Goal: Information Seeking & Learning: Learn about a topic

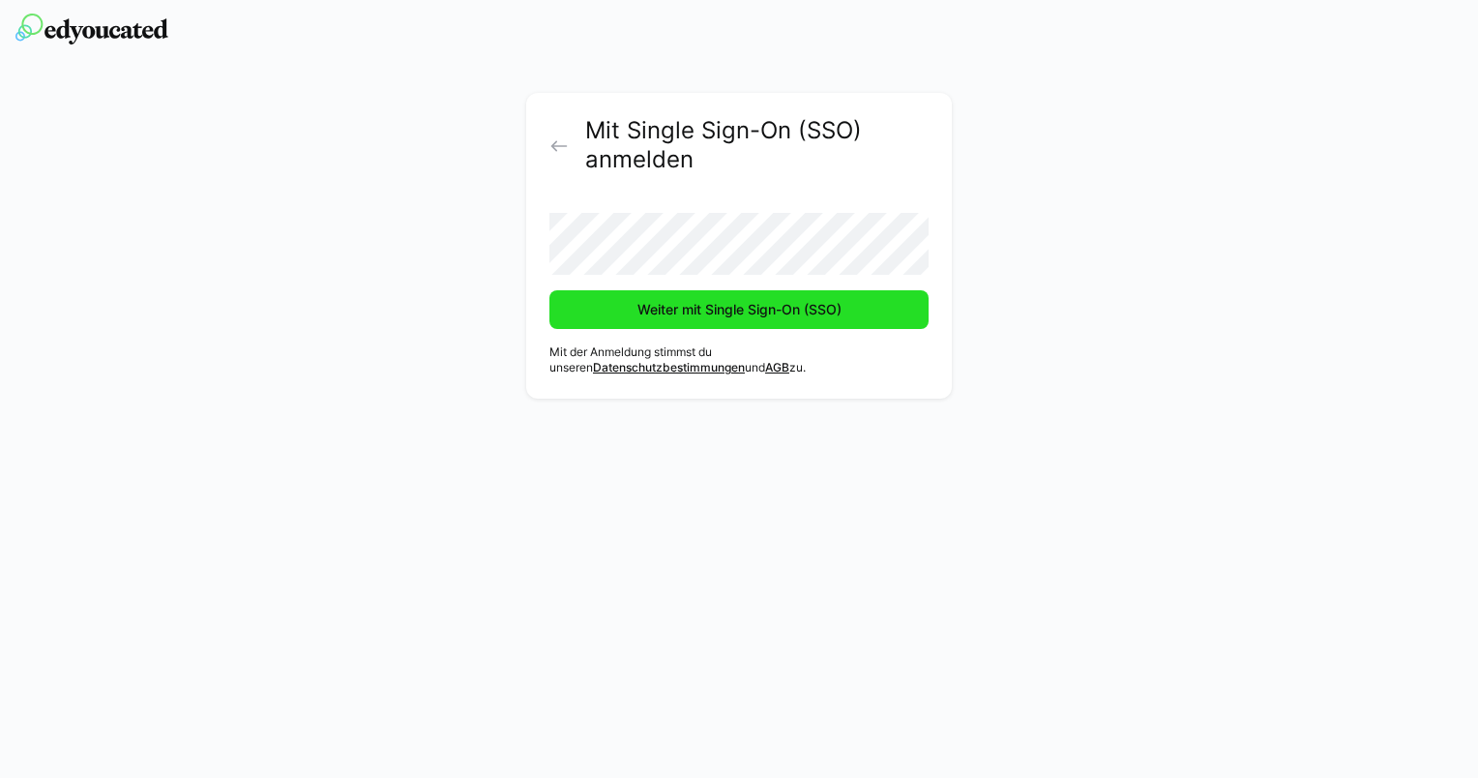
click at [715, 300] on span "Weiter mit Single Sign-On (SSO)" at bounding box center [739, 309] width 210 height 19
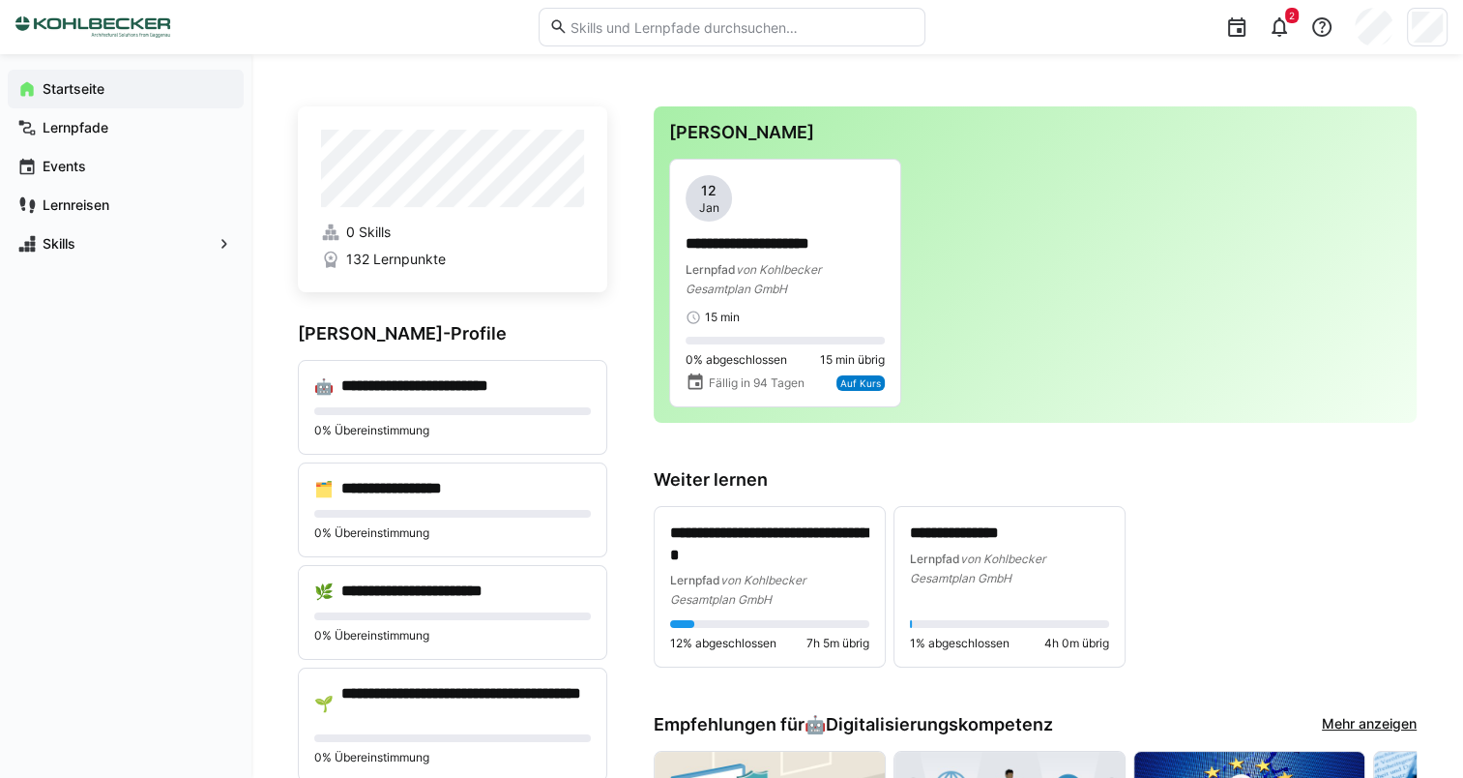
click at [689, 25] on input "text" at bounding box center [741, 26] width 346 height 17
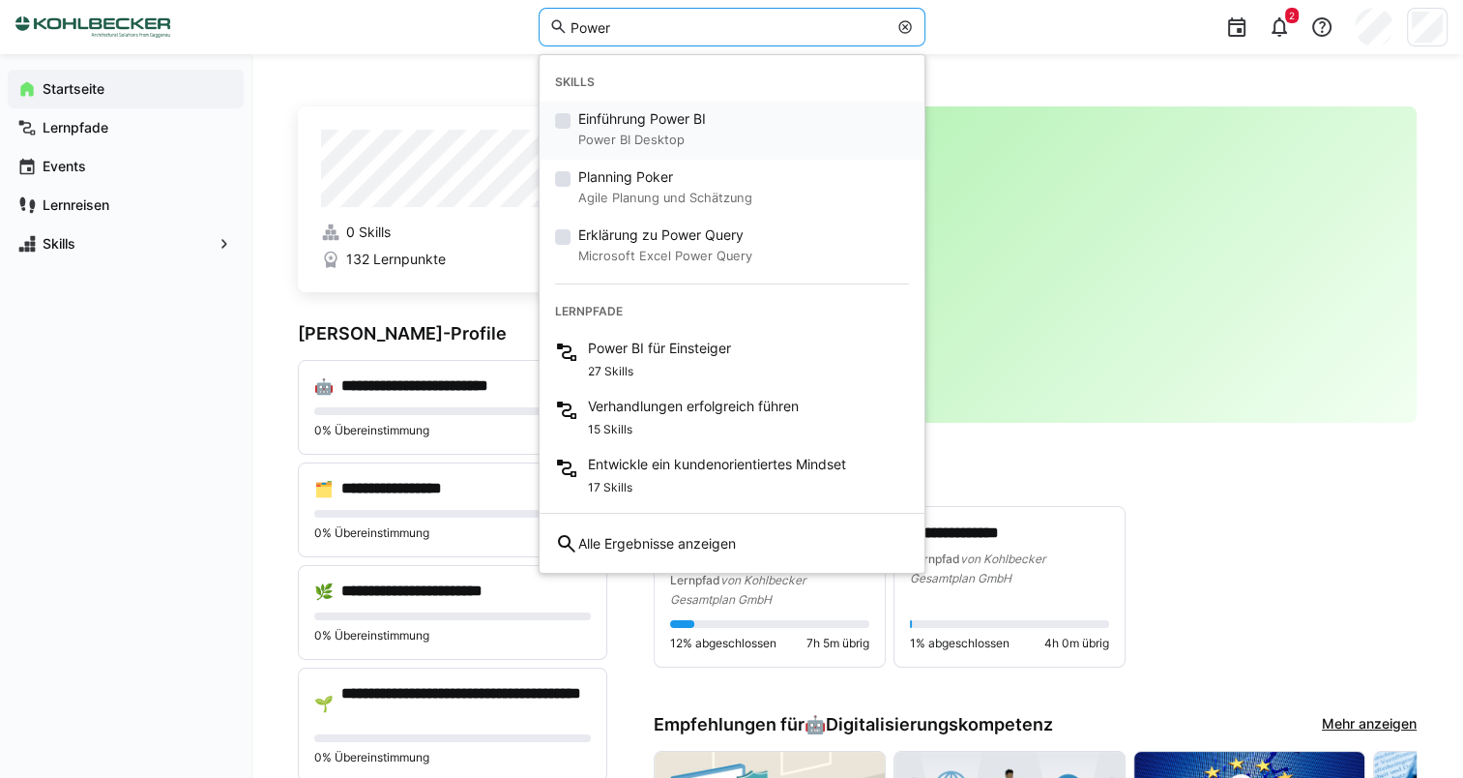
type input "Power"
click at [716, 133] on div "Einführung Power BI Power BI Desktop" at bounding box center [732, 131] width 385 height 58
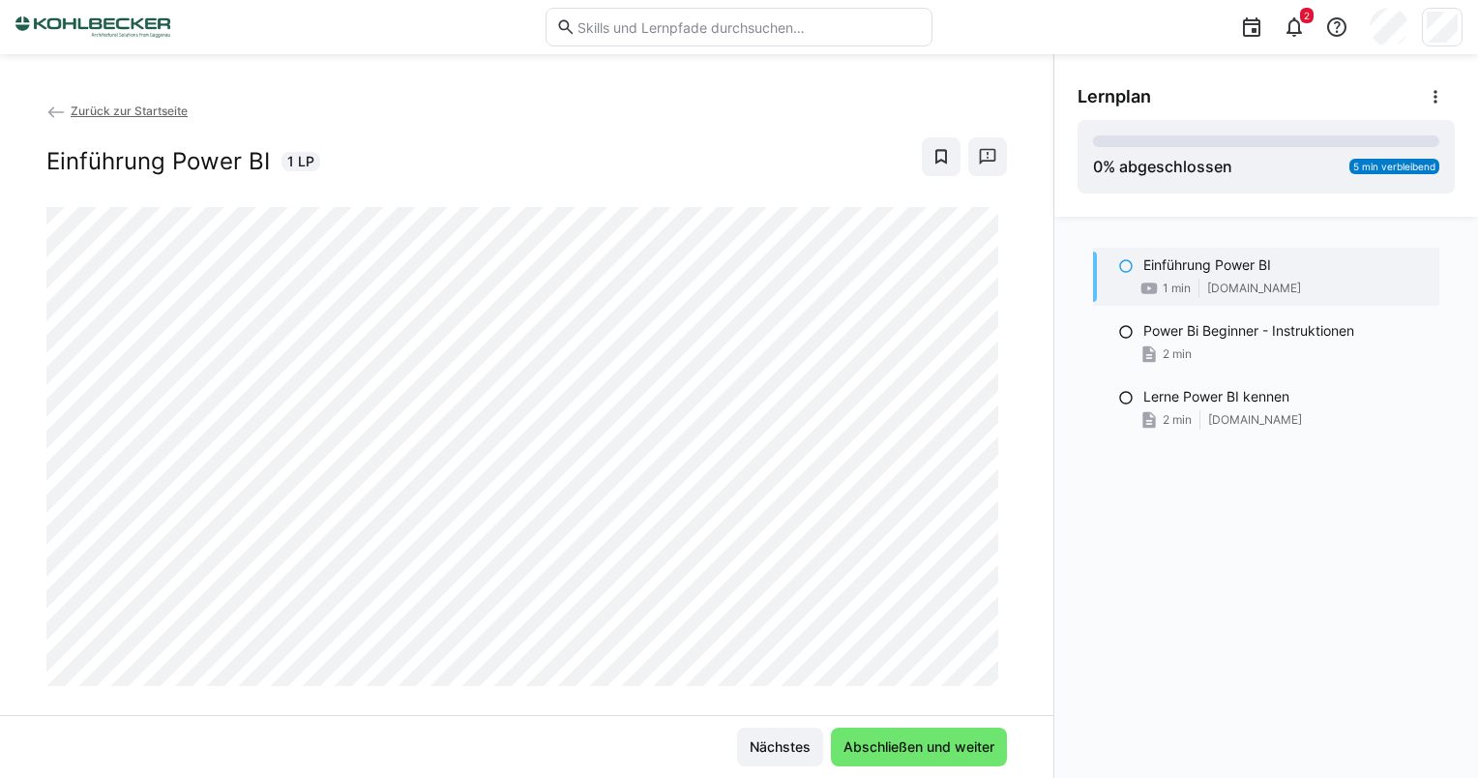
click at [711, 36] on eds-input at bounding box center [738, 27] width 387 height 39
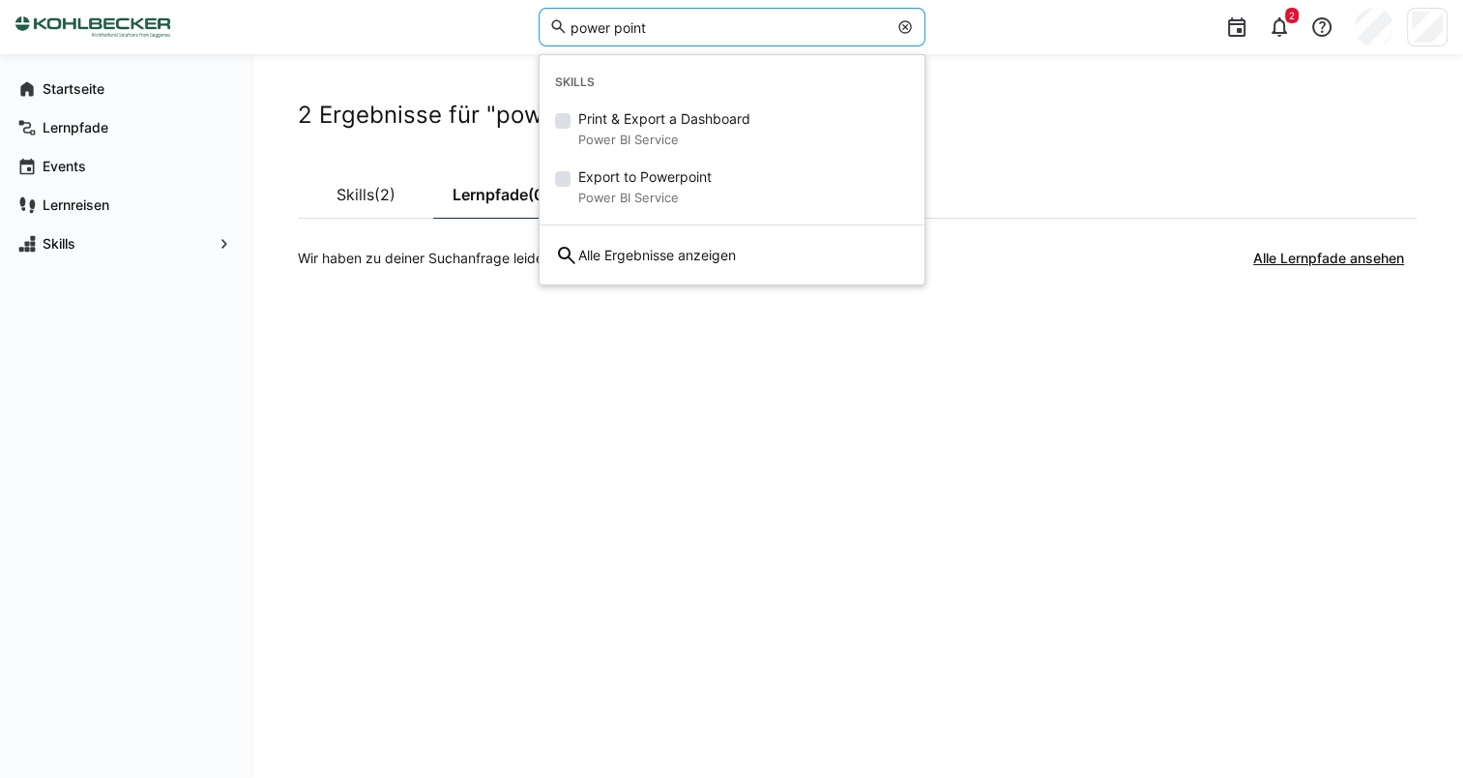
click at [1103, 27] on div "2" at bounding box center [1194, 27] width 510 height 54
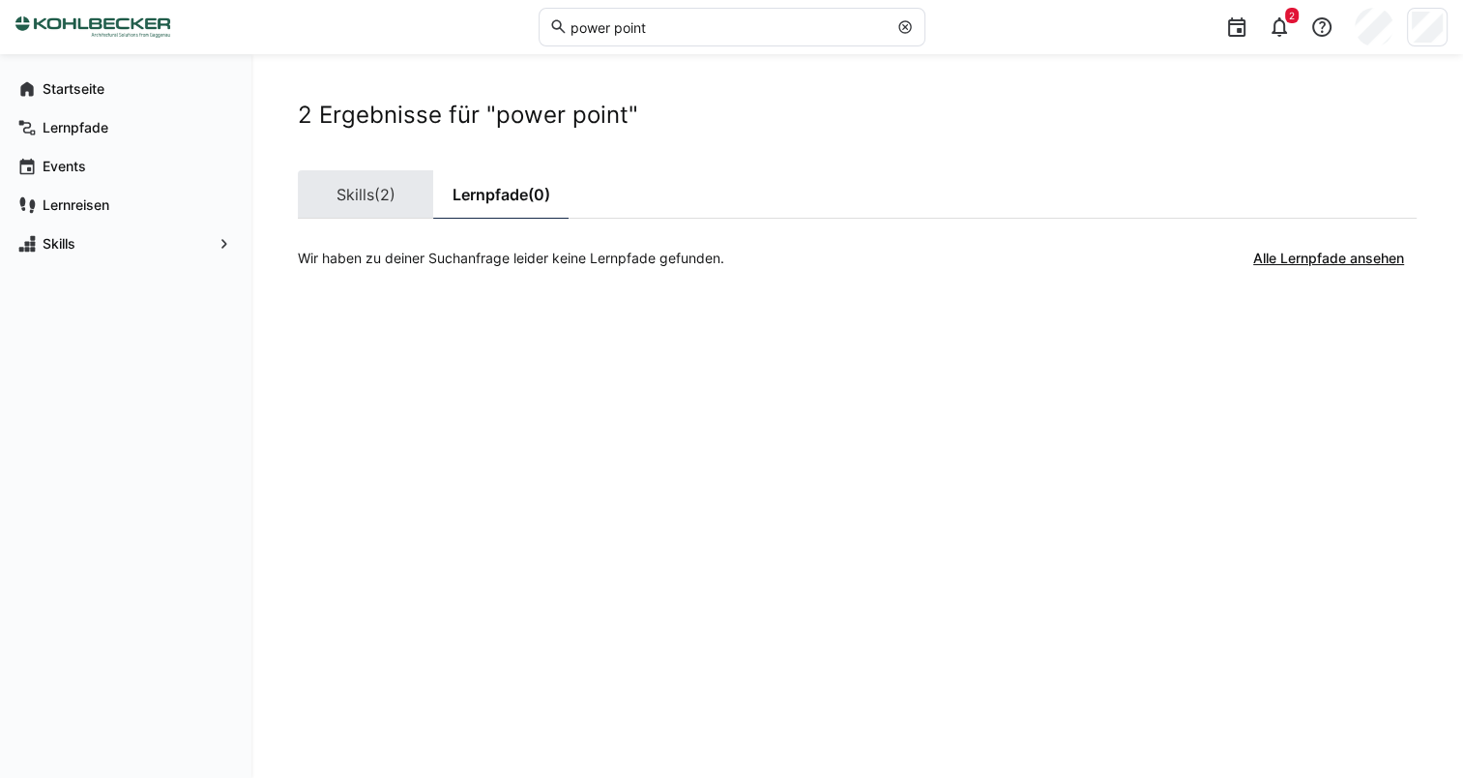
click at [360, 188] on link "Skills (2)" at bounding box center [365, 194] width 135 height 48
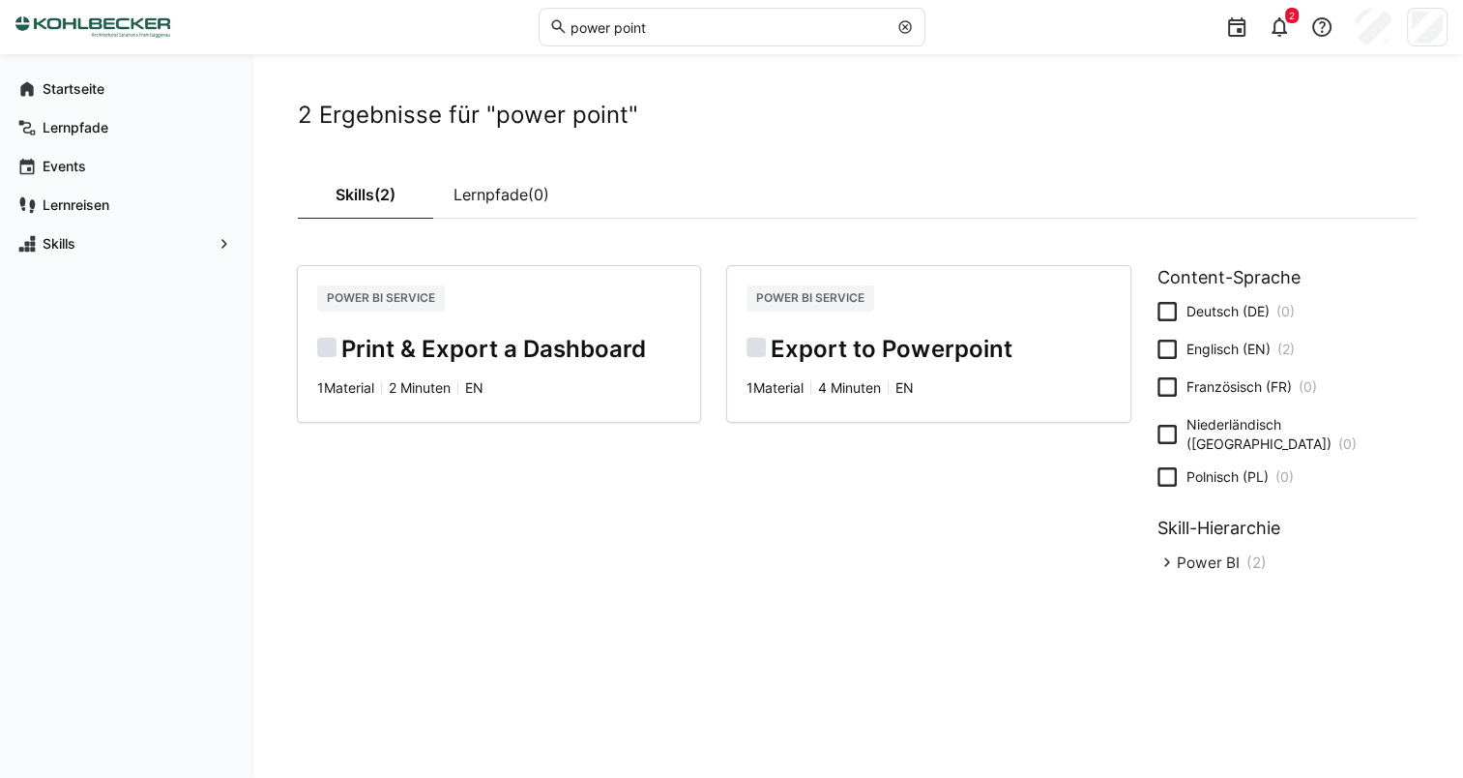
click at [617, 32] on input "power point" at bounding box center [727, 26] width 319 height 17
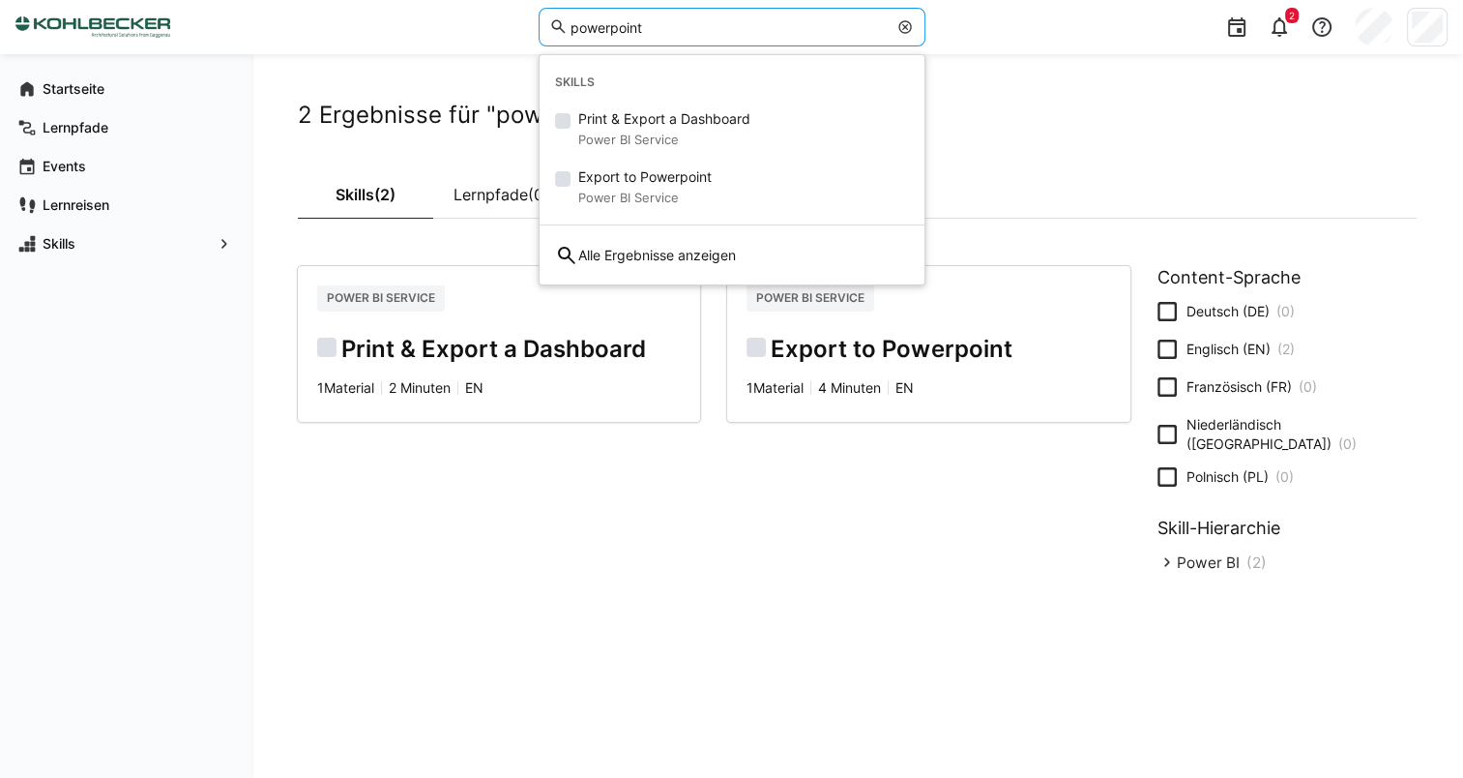
type input "powerpoint"
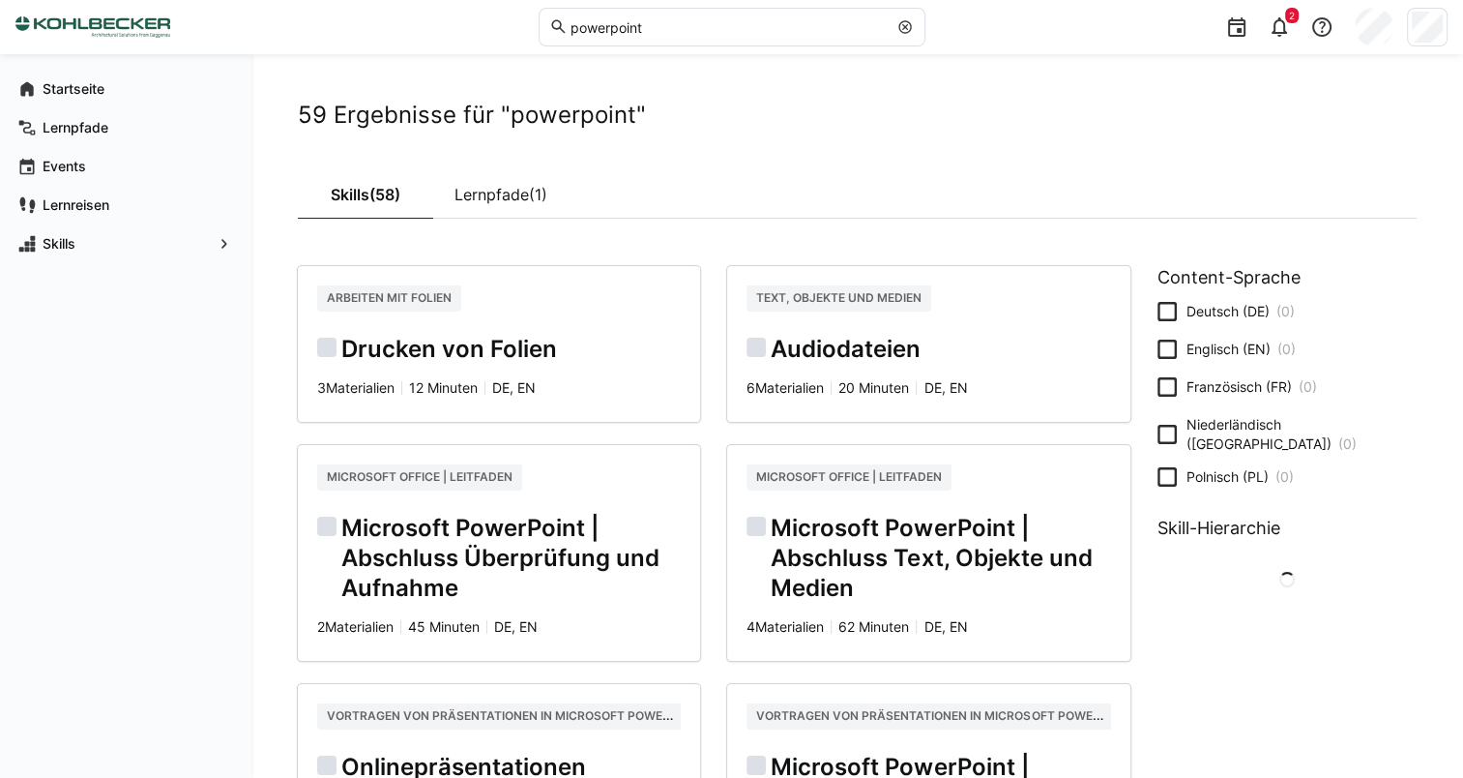
click at [1209, 181] on div "Skills (58) Lernpfade (1)" at bounding box center [857, 194] width 1119 height 49
click at [535, 187] on span "(1)" at bounding box center [538, 194] width 18 height 15
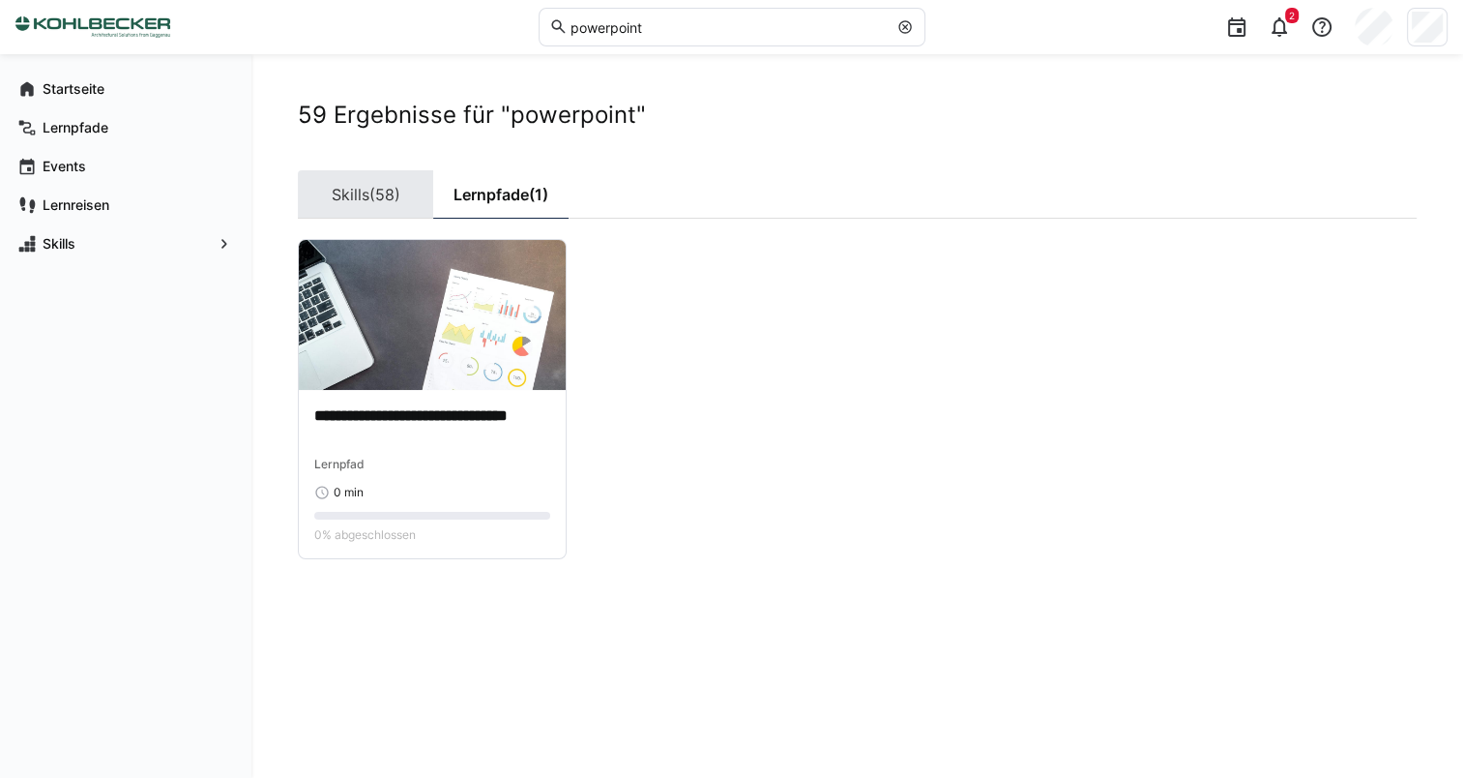
click at [398, 191] on span "(58)" at bounding box center [384, 194] width 31 height 15
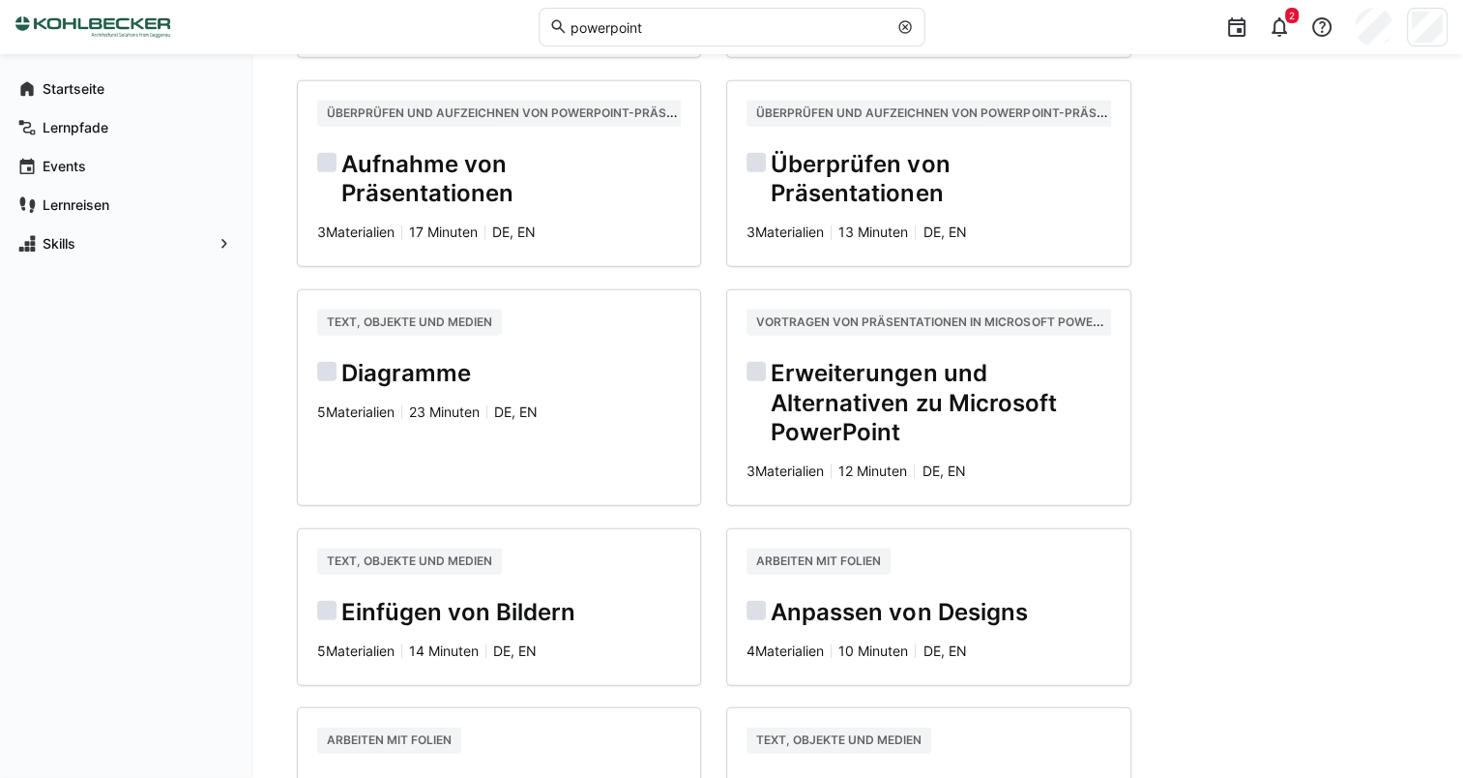
scroll to position [4813, 0]
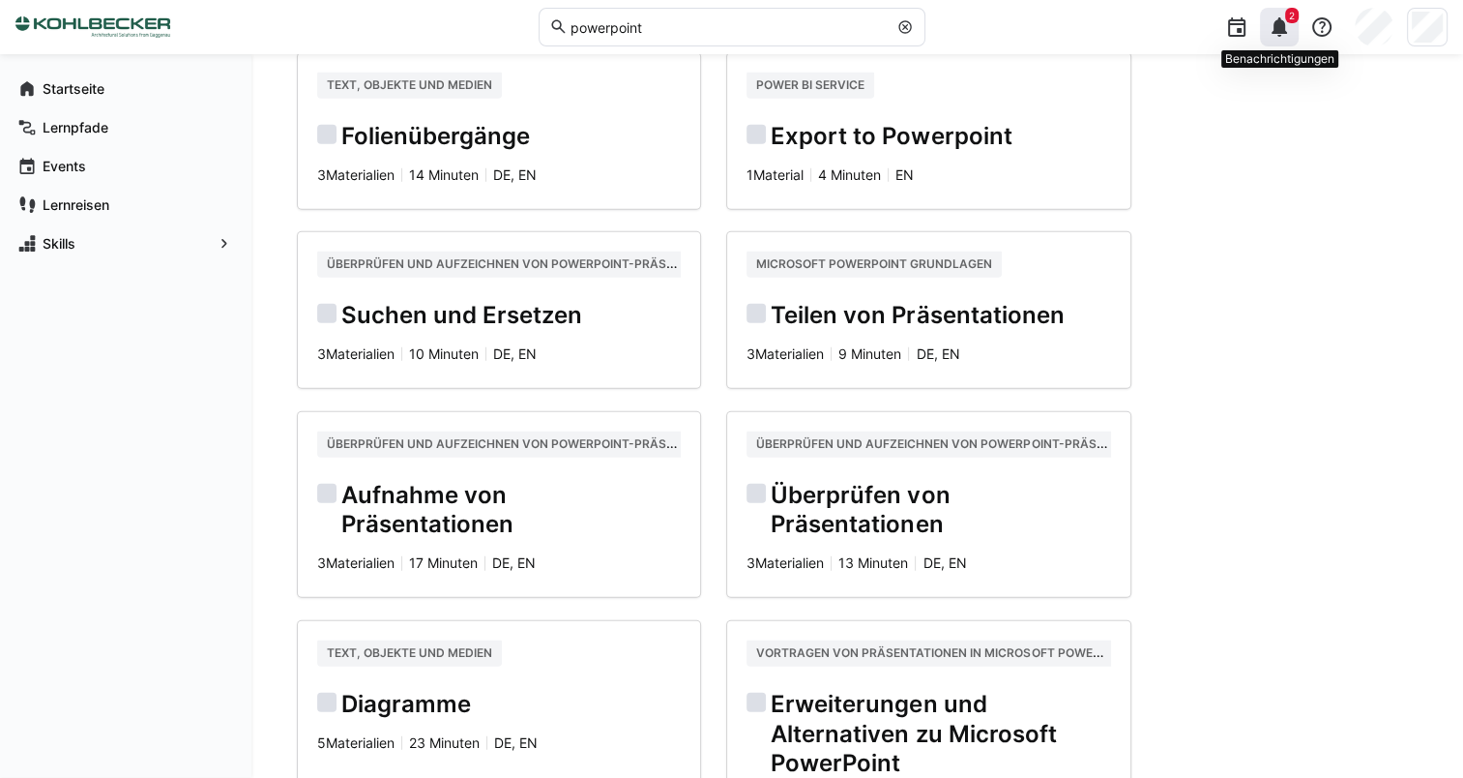
click at [1284, 32] on eds-icon at bounding box center [1279, 26] width 23 height 23
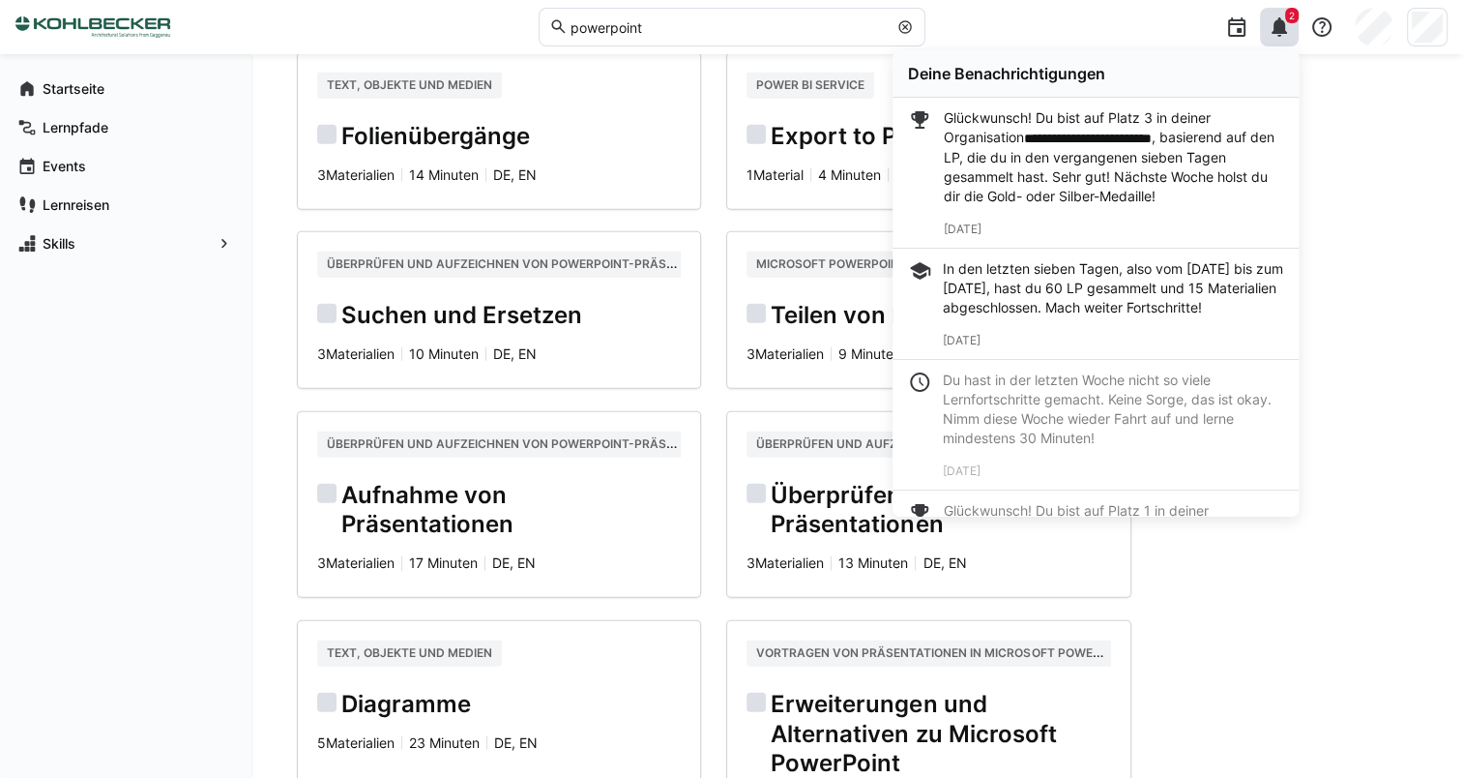
click at [1020, 140] on p "**********" at bounding box center [1113, 157] width 339 height 98
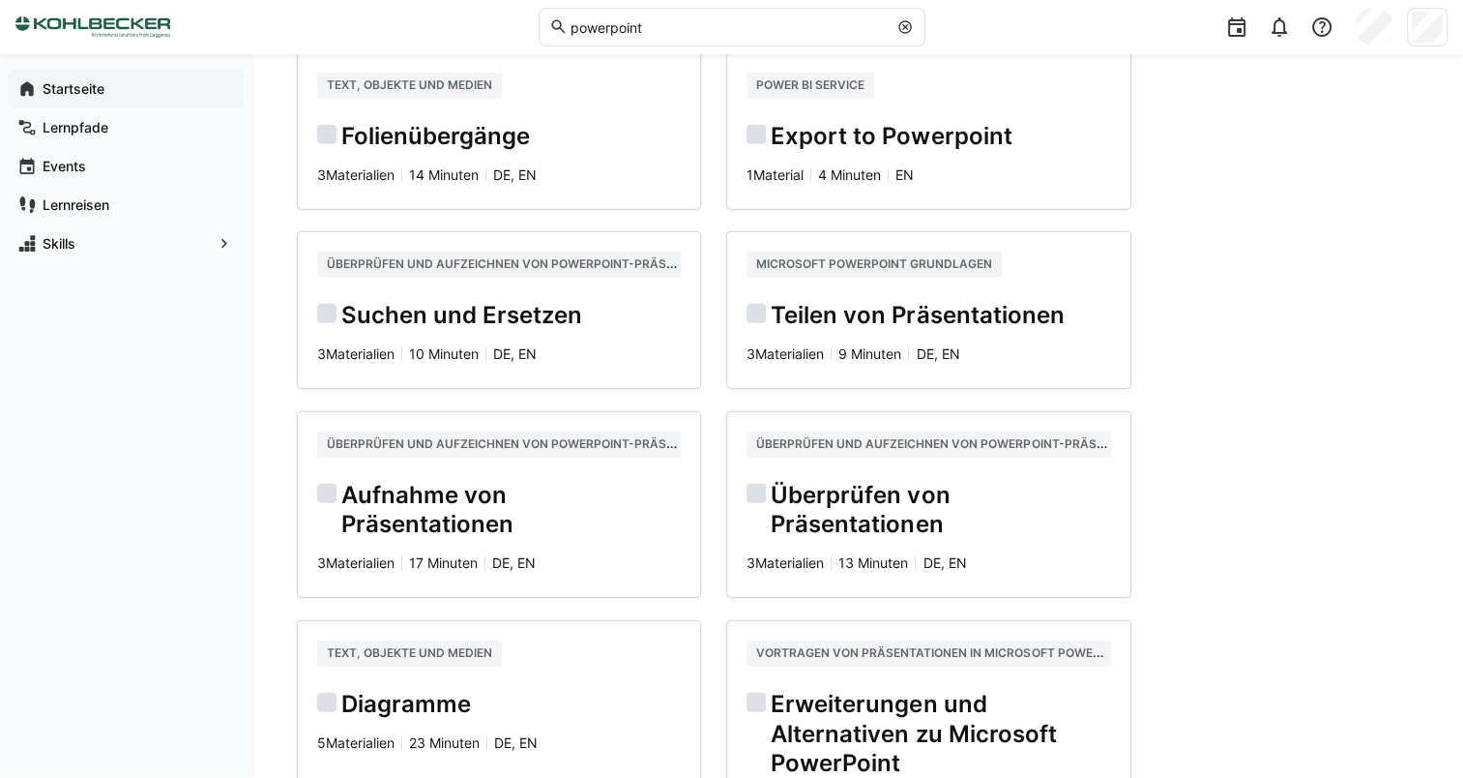
click at [86, 101] on div "Startseite" at bounding box center [126, 89] width 236 height 39
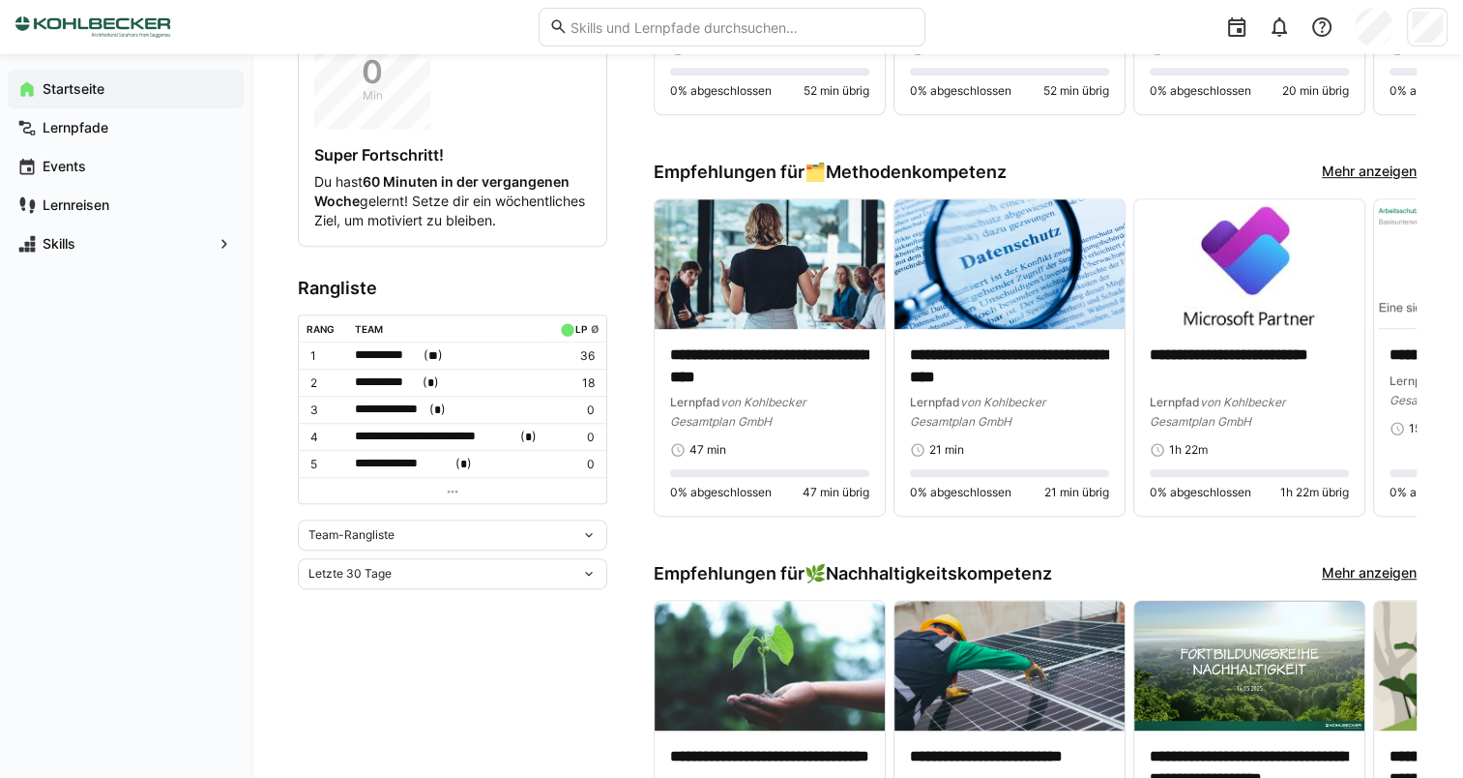
scroll to position [967, 0]
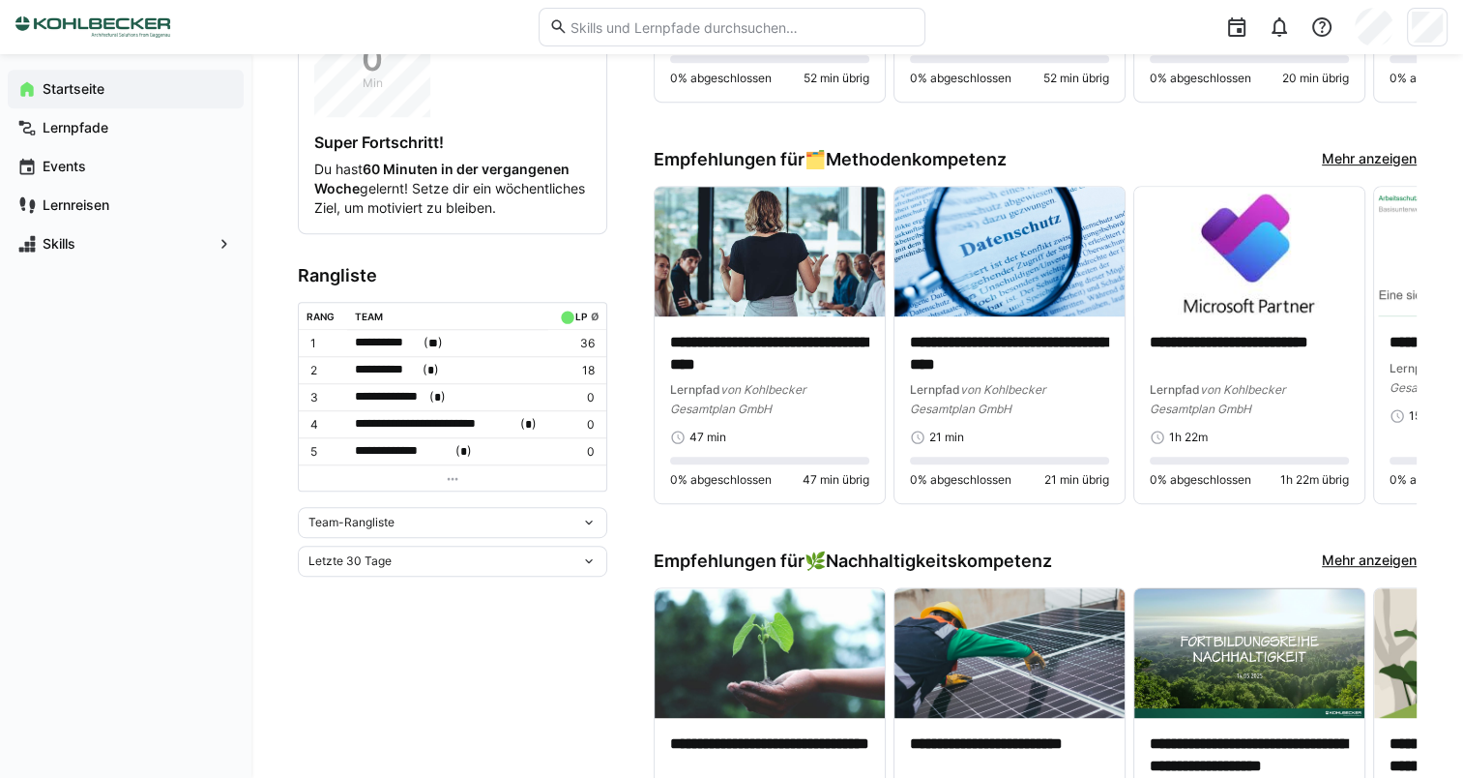
click at [474, 576] on div "Letzte 30 Tage" at bounding box center [452, 560] width 309 height 31
click at [452, 538] on div "Team-Rangliste" at bounding box center [452, 522] width 309 height 31
click at [422, 607] on div "Individuelle Rangliste" at bounding box center [452, 604] width 286 height 15
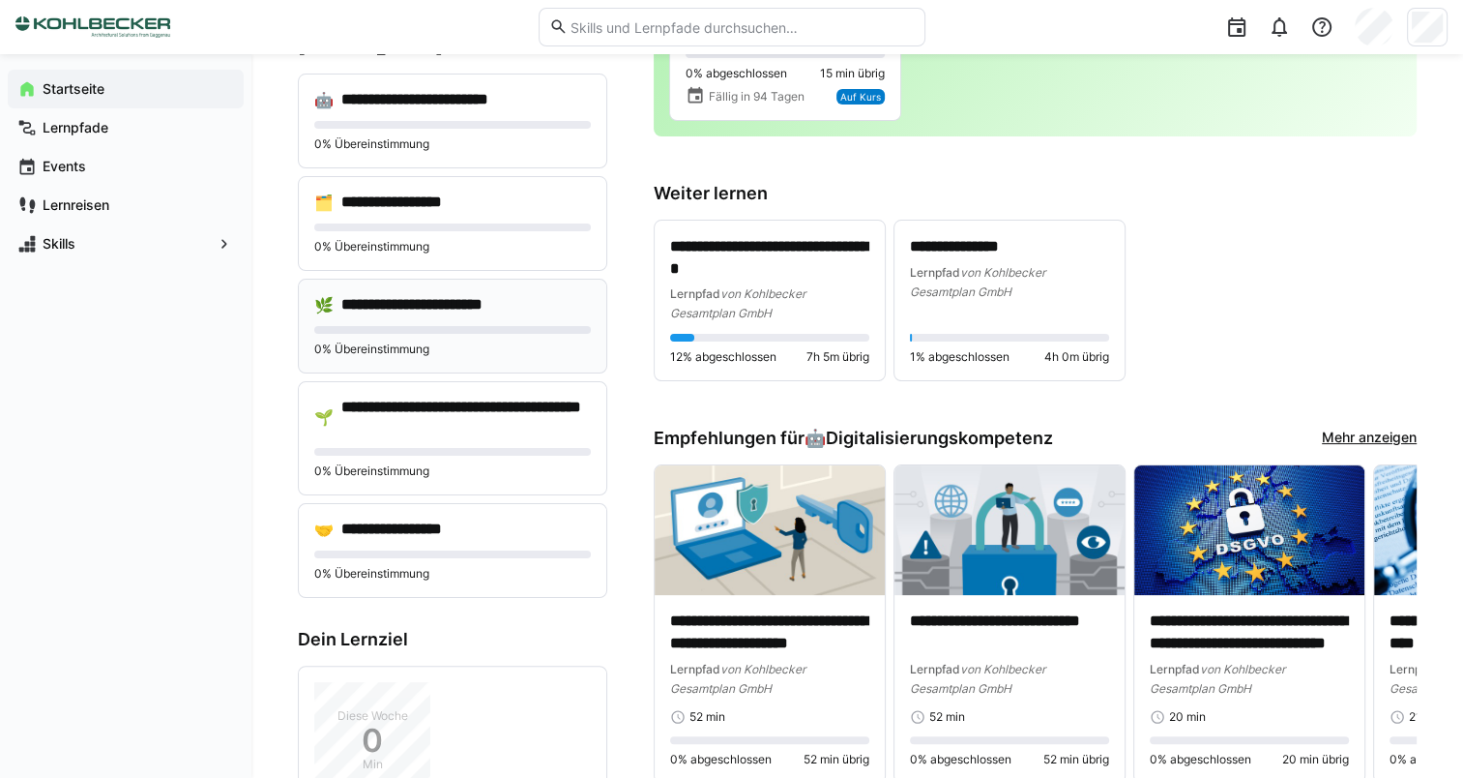
scroll to position [0, 0]
